Goal: Communication & Community: Share content

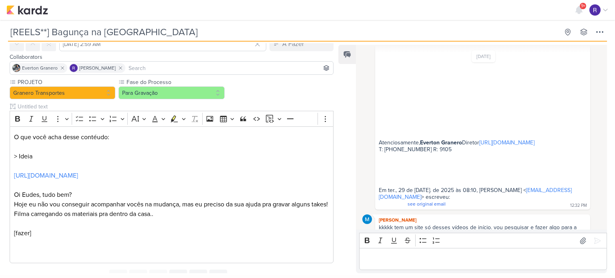
scroll to position [94, 0]
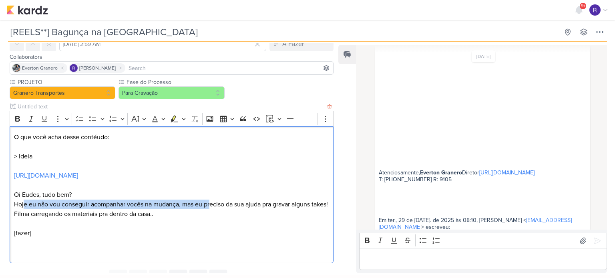
drag, startPoint x: 23, startPoint y: 204, endPoint x: 211, endPoint y: 208, distance: 188.2
click at [211, 208] on p "Oi Eudes, tudo bem? Hoje eu não vou conseguir acompanhar vocês na mudança, mas …" at bounding box center [171, 199] width 315 height 19
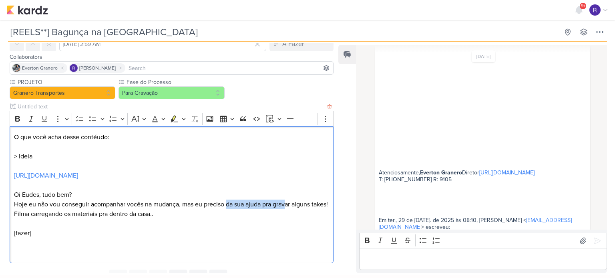
drag, startPoint x: 229, startPoint y: 207, endPoint x: 292, endPoint y: 207, distance: 62.8
click at [292, 207] on p "Oi Eudes, tudo bem? Hoje eu não vou conseguir acompanhar vocês na mudança, mas …" at bounding box center [171, 199] width 315 height 19
click at [187, 209] on p "Oi Eudes, tudo bem? Hoje eu não vou conseguir acompanhar vocês na mudança, mas …" at bounding box center [171, 199] width 315 height 19
drag, startPoint x: 44, startPoint y: 224, endPoint x: 131, endPoint y: 225, distance: 86.9
click at [128, 219] on p "Filma carregando os materiais pra dentro da casa.." at bounding box center [171, 214] width 315 height 10
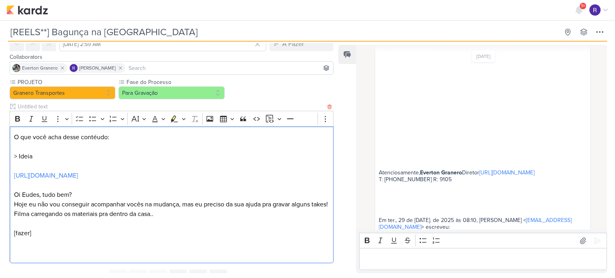
click at [143, 219] on p "Filma carregando os materiais pra dentro da casa.." at bounding box center [171, 214] width 315 height 10
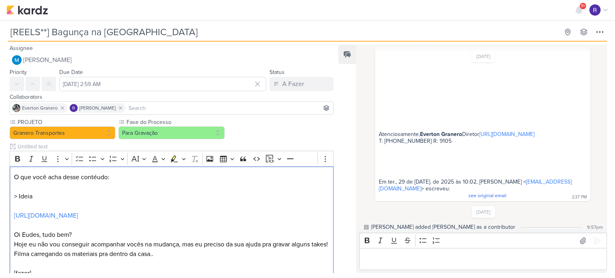
scroll to position [494, 0]
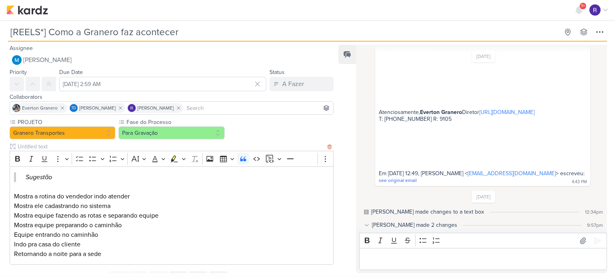
scroll to position [35, 0]
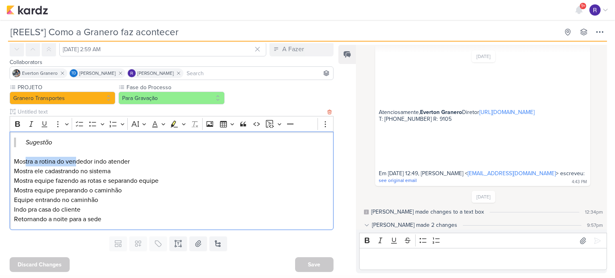
drag, startPoint x: 25, startPoint y: 164, endPoint x: 74, endPoint y: 164, distance: 49.6
click at [75, 164] on p "Mostra a rotina do vendedor indo atender" at bounding box center [171, 162] width 315 height 10
drag, startPoint x: 30, startPoint y: 172, endPoint x: 84, endPoint y: 174, distance: 54.9
click at [85, 174] on p "Mostra ele cadastrando no sistema" at bounding box center [171, 172] width 315 height 10
drag, startPoint x: 29, startPoint y: 181, endPoint x: 130, endPoint y: 181, distance: 100.9
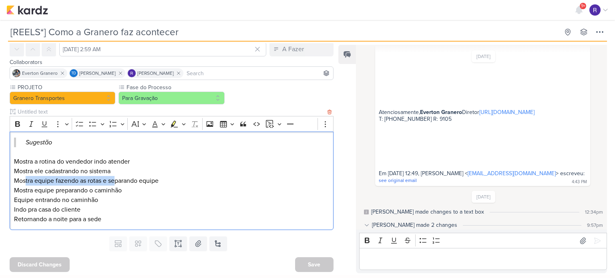
click at [129, 181] on p "Mostra equipe fazendo as rotas e separando equipe" at bounding box center [171, 181] width 315 height 10
drag, startPoint x: 59, startPoint y: 192, endPoint x: 48, endPoint y: 194, distance: 11.4
click at [73, 192] on p "Mostra equipe preparando o caminhão" at bounding box center [171, 191] width 315 height 10
drag, startPoint x: 30, startPoint y: 199, endPoint x: 77, endPoint y: 202, distance: 46.9
click at [77, 202] on p "Equipe entrando no caminhão" at bounding box center [171, 200] width 315 height 10
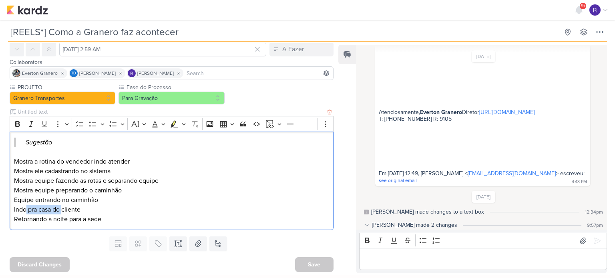
drag, startPoint x: 26, startPoint y: 209, endPoint x: 65, endPoint y: 211, distance: 39.3
click at [65, 211] on p "Indo pra casa do cliente" at bounding box center [171, 210] width 315 height 10
drag, startPoint x: 36, startPoint y: 222, endPoint x: 94, endPoint y: 222, distance: 58.0
click at [88, 222] on p "Retornando a noite para a sede" at bounding box center [171, 220] width 315 height 10
click at [118, 221] on p "Retornando a noite para a sede" at bounding box center [171, 220] width 315 height 10
